Goal: Task Accomplishment & Management: Use online tool/utility

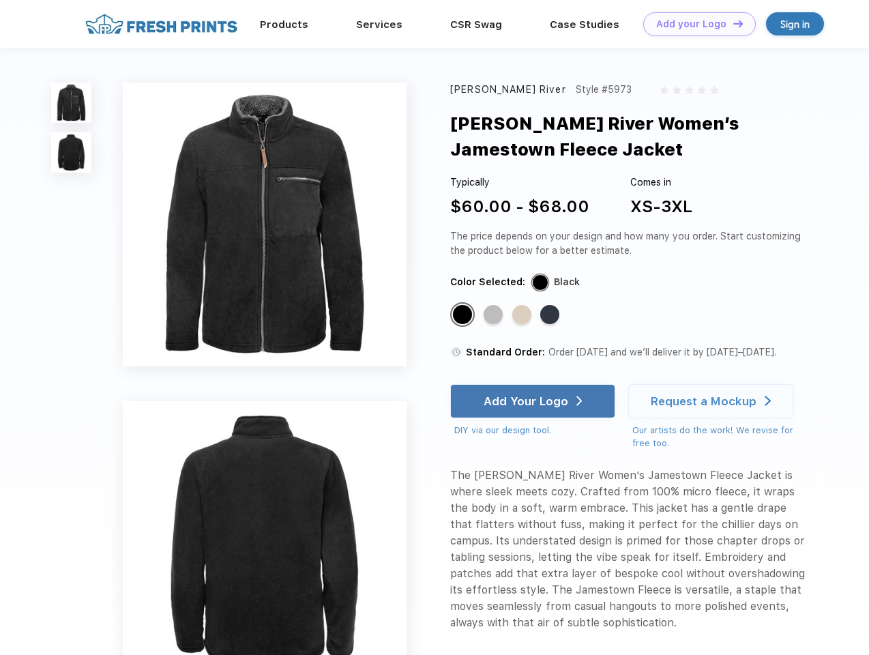
click at [695, 24] on link "Add your Logo Design Tool" at bounding box center [700, 24] width 113 height 24
click at [0, 0] on div "Design Tool" at bounding box center [0, 0] width 0 height 0
click at [732, 23] on link "Add your Logo Design Tool" at bounding box center [700, 24] width 113 height 24
click at [72, 102] on img at bounding box center [71, 103] width 40 height 40
click at [72, 153] on img at bounding box center [71, 152] width 40 height 40
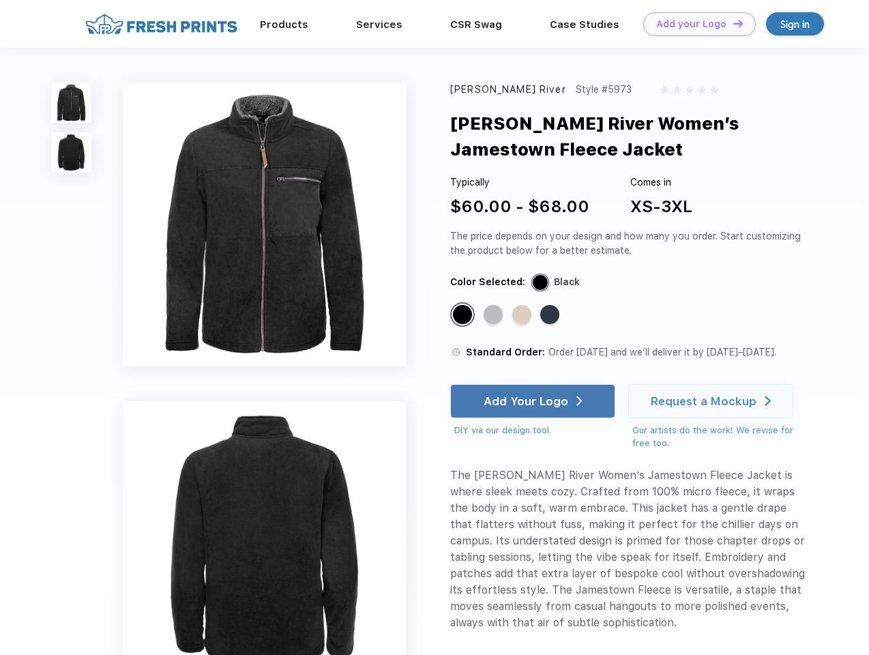
click at [464, 315] on div "Standard Color" at bounding box center [462, 314] width 19 height 19
click at [495, 315] on div "Standard Color" at bounding box center [493, 314] width 19 height 19
click at [523, 315] on div "Standard Color" at bounding box center [522, 314] width 19 height 19
click at [551, 315] on div "Standard Color" at bounding box center [549, 314] width 19 height 19
click at [534, 401] on div "Add Your Logo" at bounding box center [526, 401] width 85 height 14
